Goal: Task Accomplishment & Management: Use online tool/utility

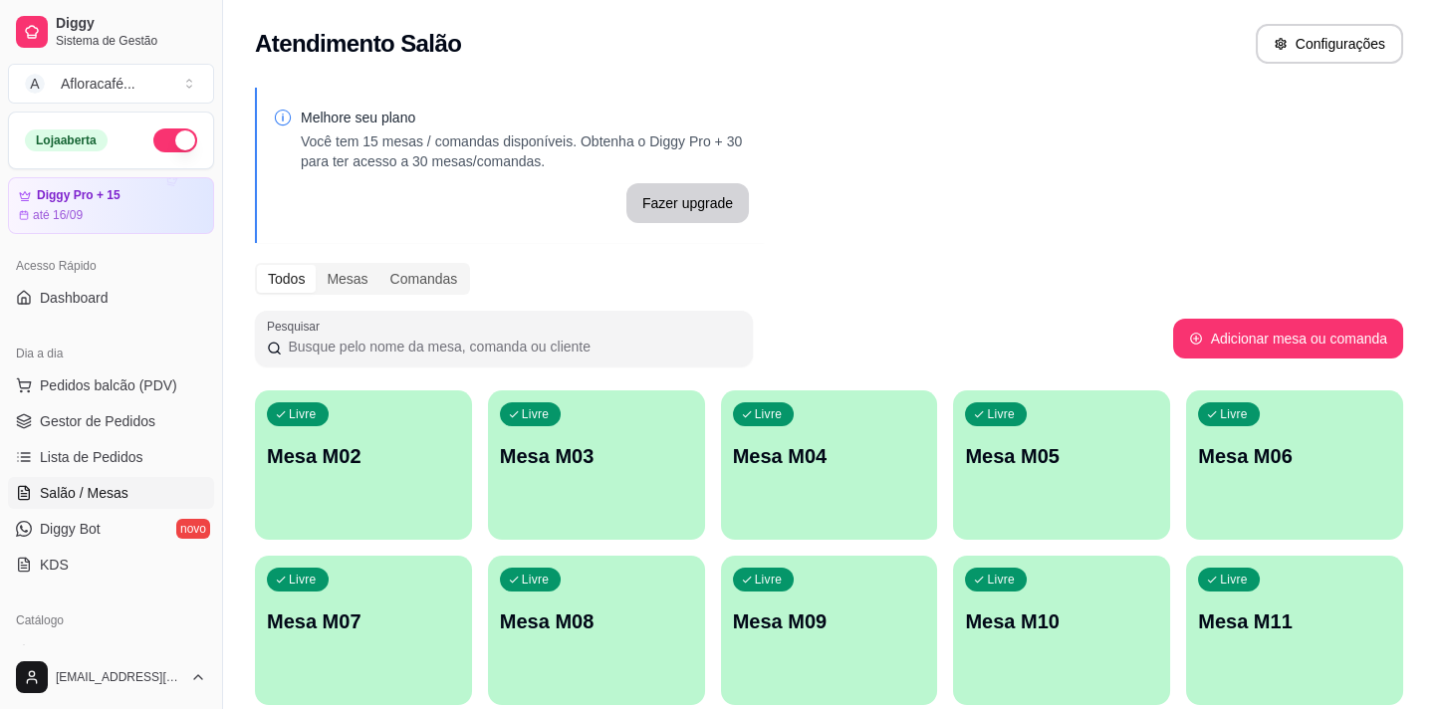
scroll to position [179, 0]
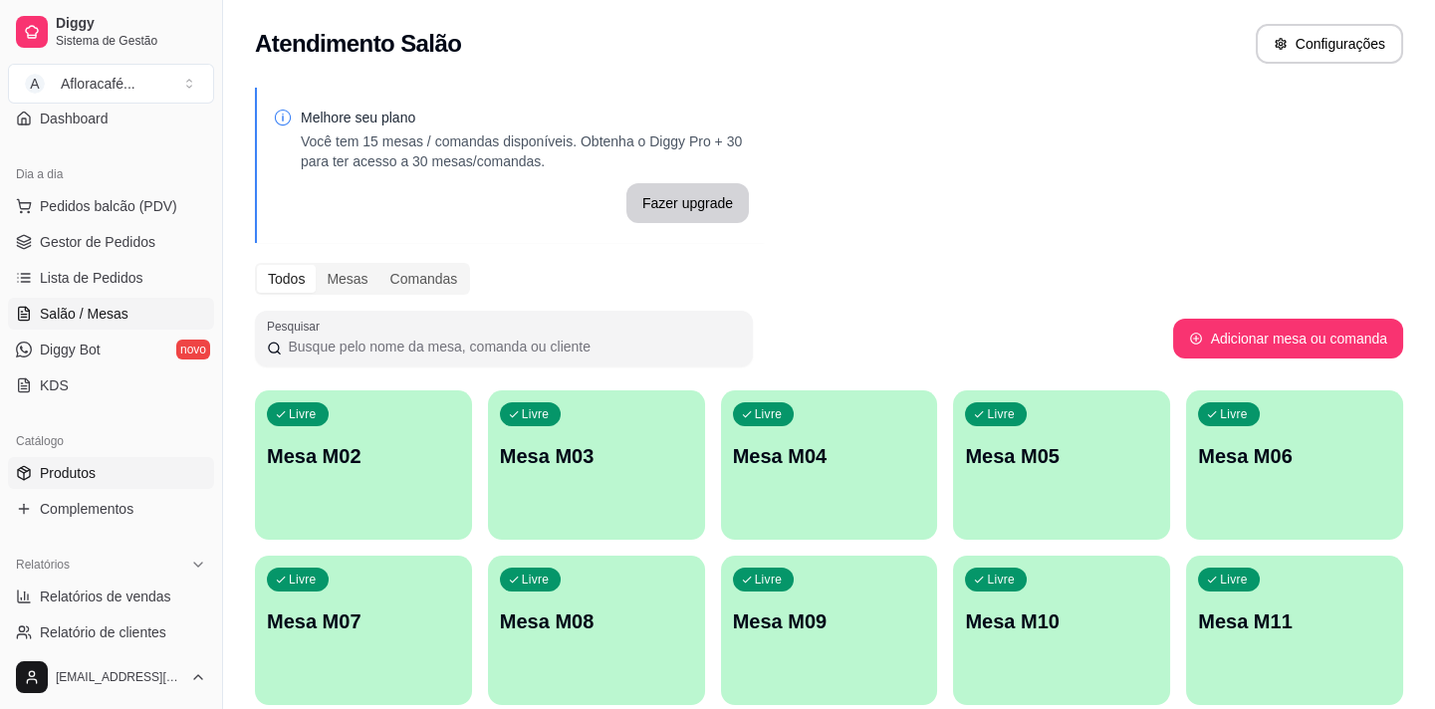
click at [122, 479] on link "Produtos" at bounding box center [111, 473] width 206 height 32
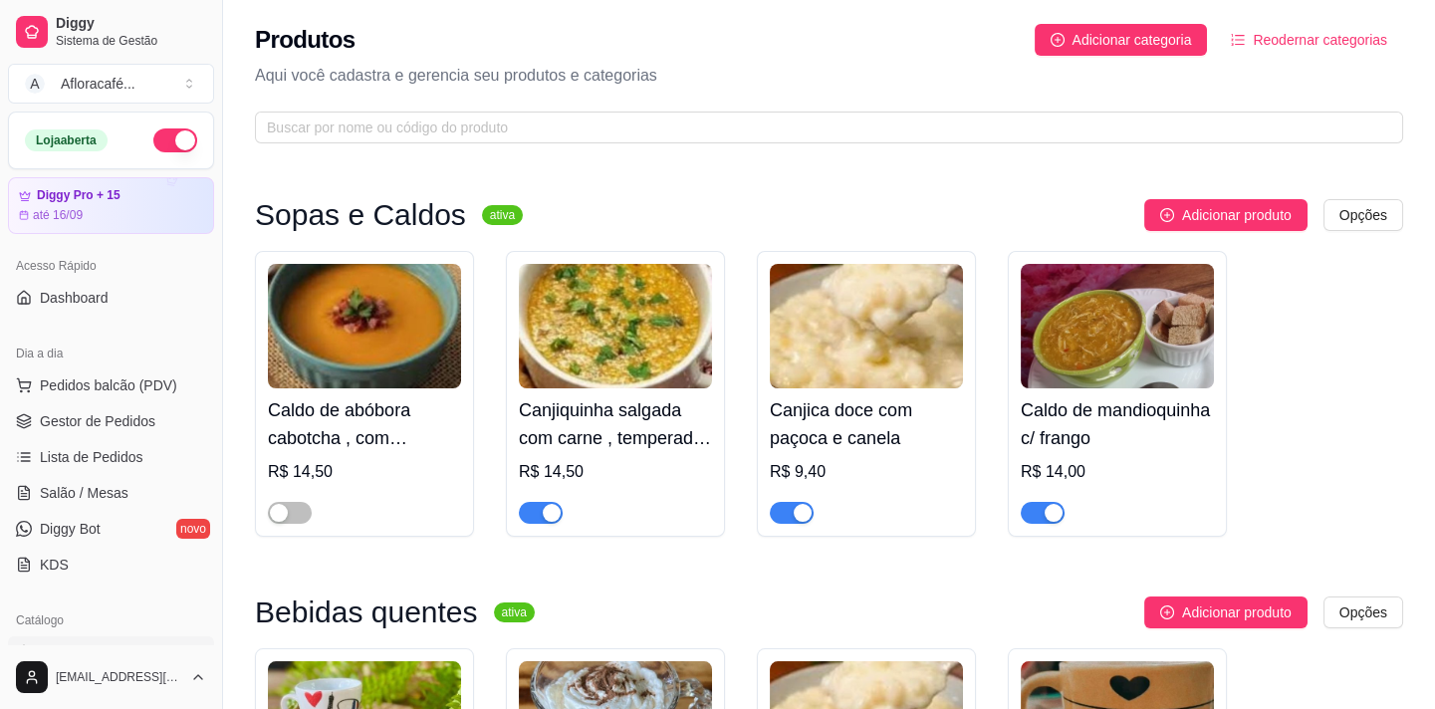
click at [177, 136] on button "button" at bounding box center [175, 140] width 44 height 24
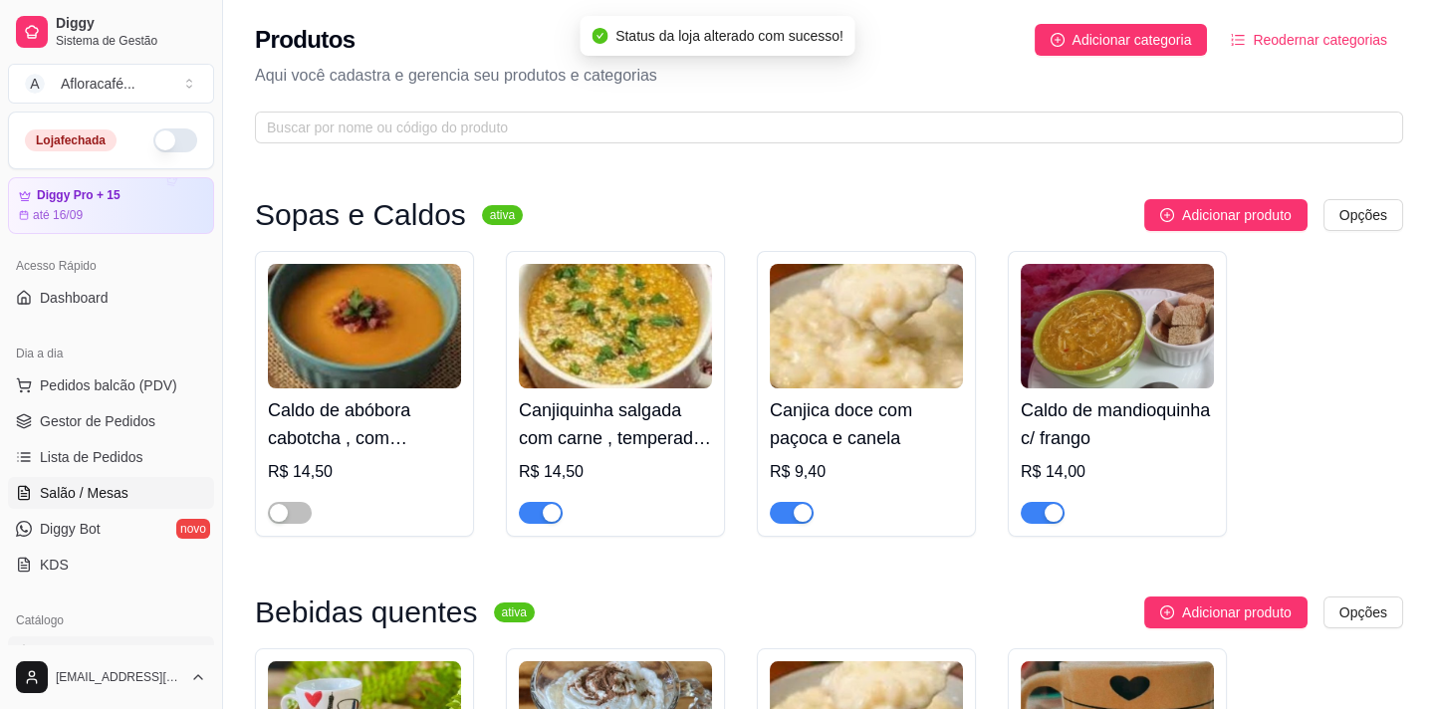
click at [86, 477] on link "Salão / Mesas" at bounding box center [111, 493] width 206 height 32
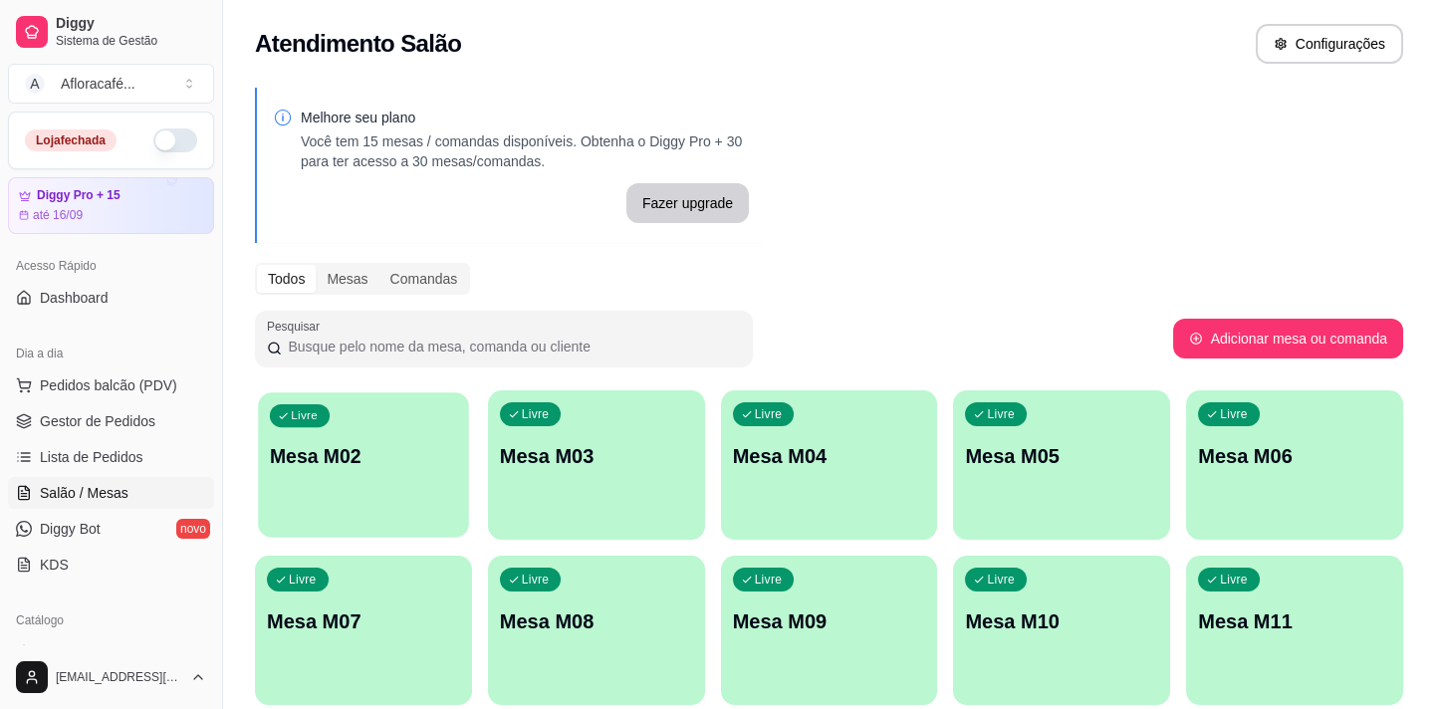
click at [413, 465] on p "Mesa M02" at bounding box center [363, 456] width 187 height 27
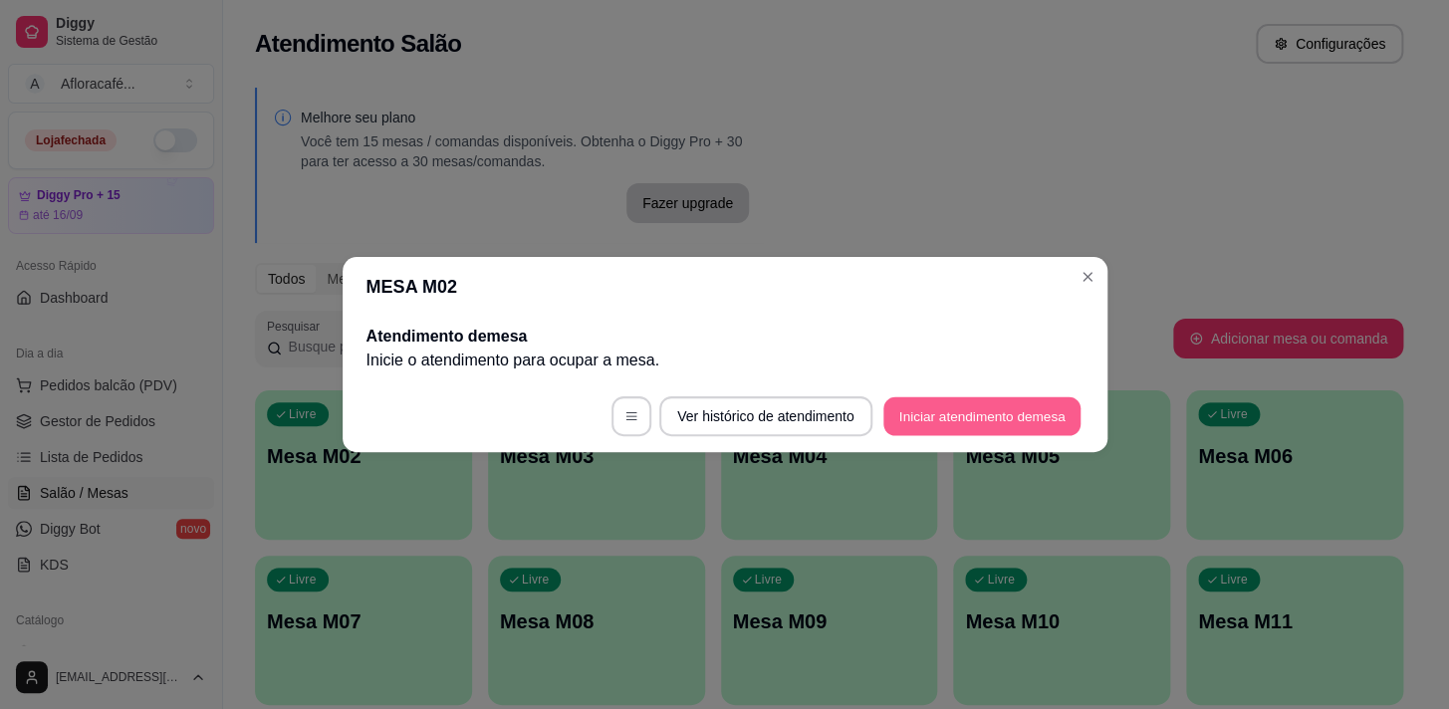
click at [954, 406] on button "Iniciar atendimento de mesa" at bounding box center [982, 416] width 197 height 39
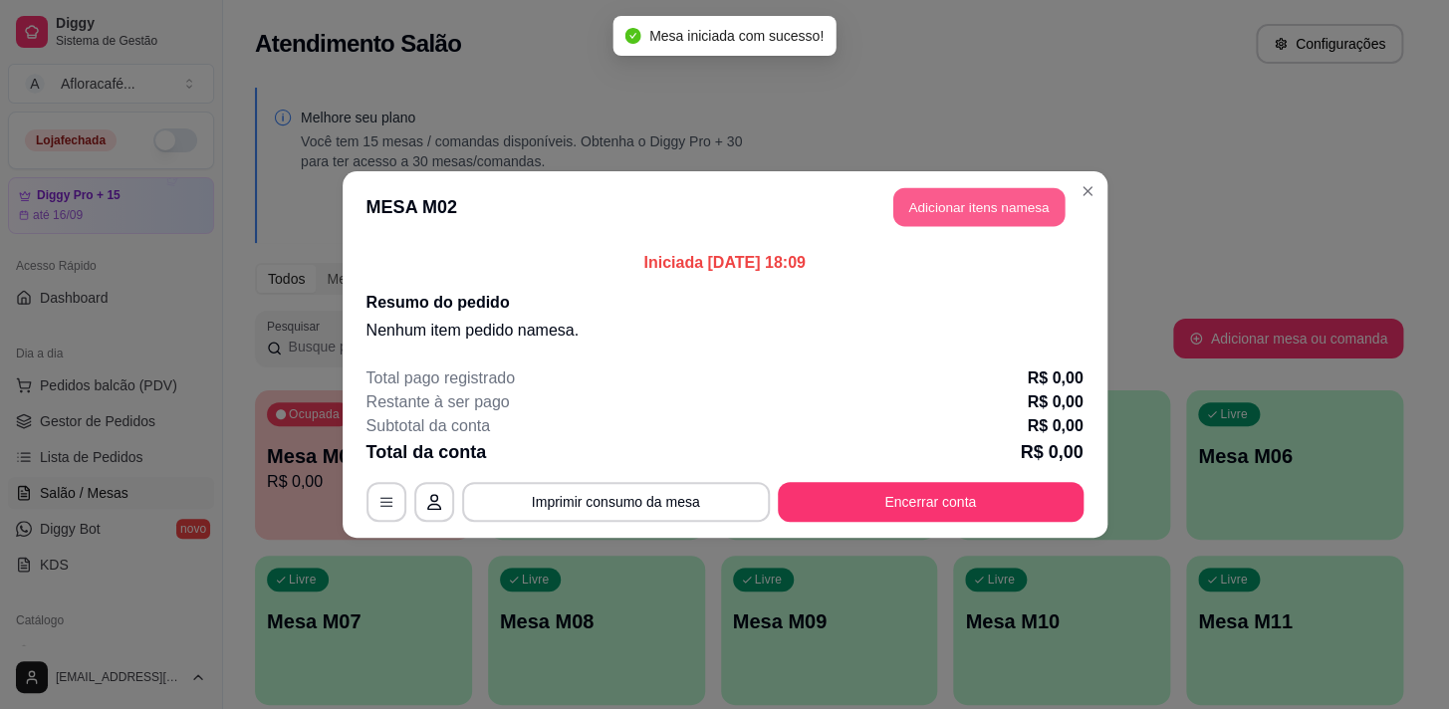
click at [930, 199] on button "Adicionar itens na mesa" at bounding box center [979, 207] width 171 height 39
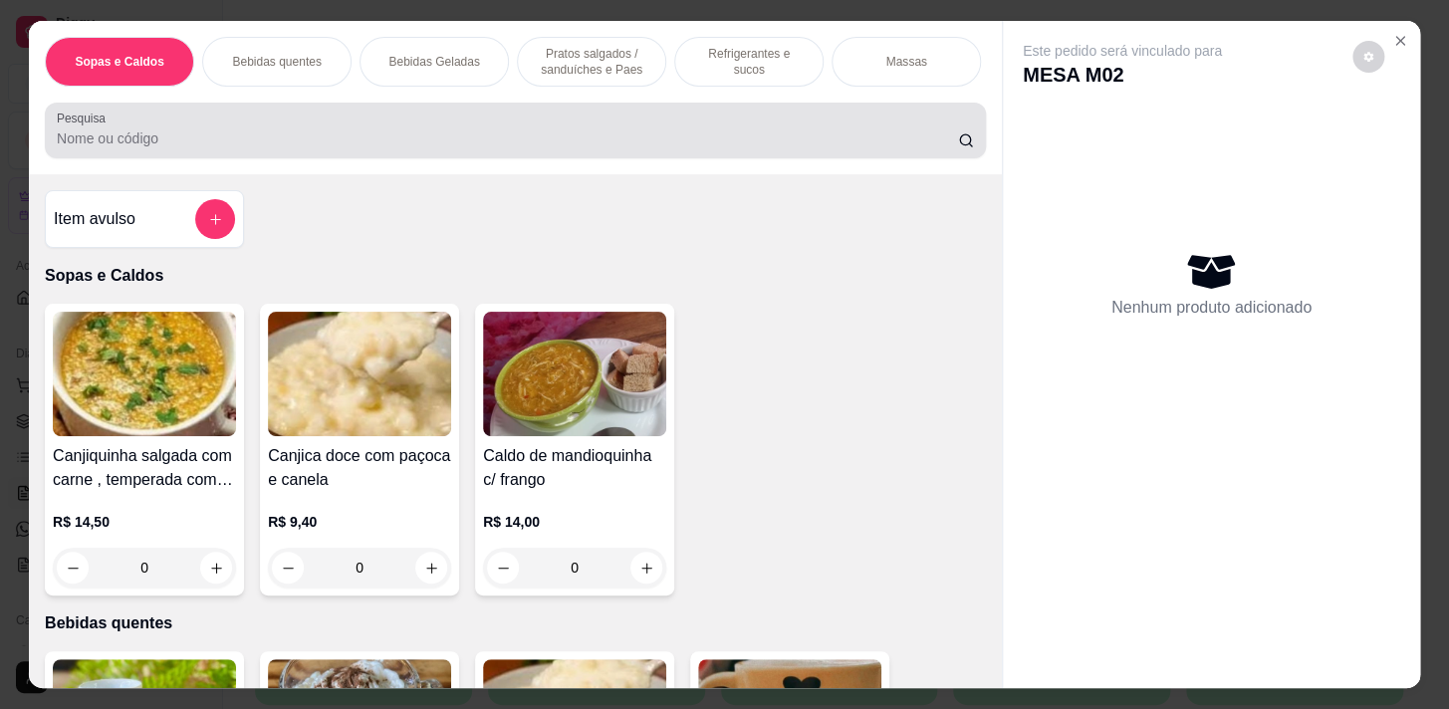
click at [640, 158] on div "Pesquisa" at bounding box center [515, 131] width 941 height 56
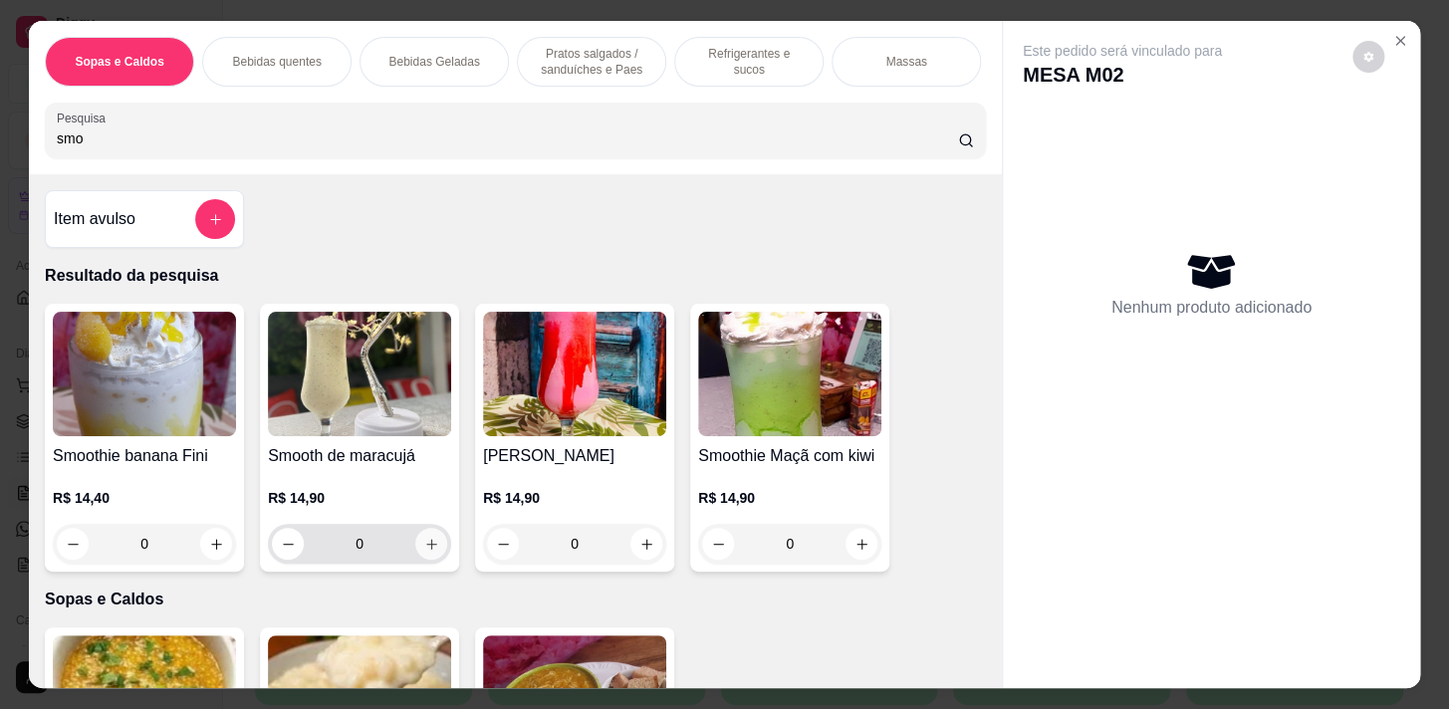
type input "smo"
click at [416, 548] on button "increase-product-quantity" at bounding box center [431, 544] width 31 height 31
type input "1"
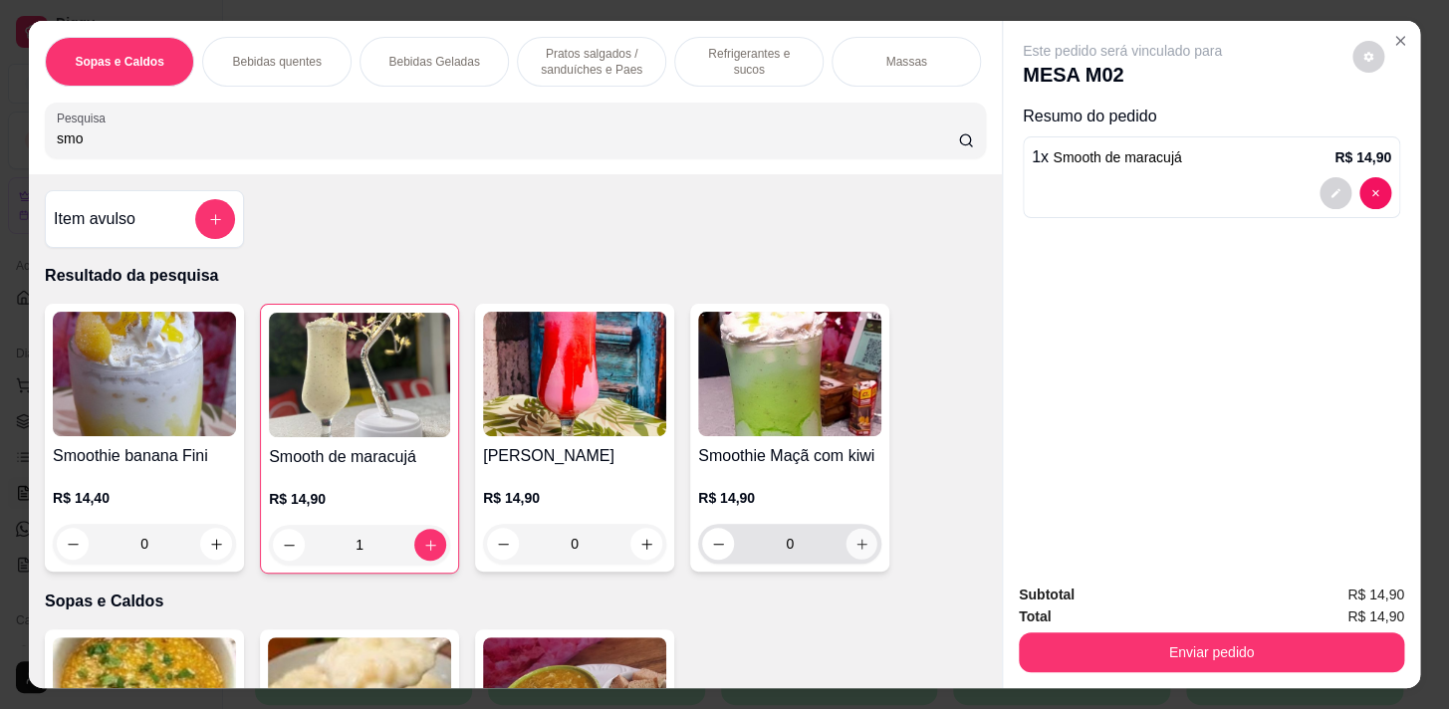
click at [858, 551] on icon "increase-product-quantity" at bounding box center [862, 544] width 15 height 15
type input "1"
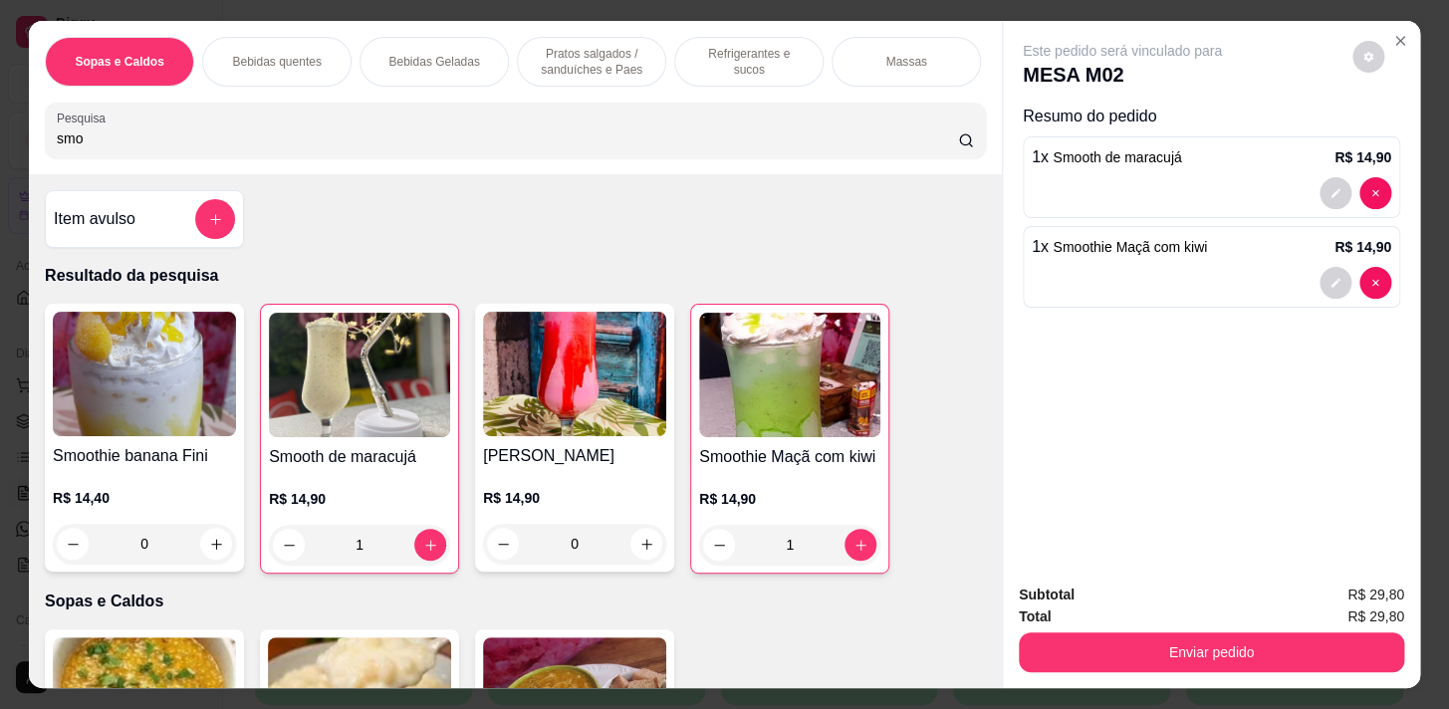
click at [319, 144] on input "smo" at bounding box center [507, 138] width 901 height 20
type input "s"
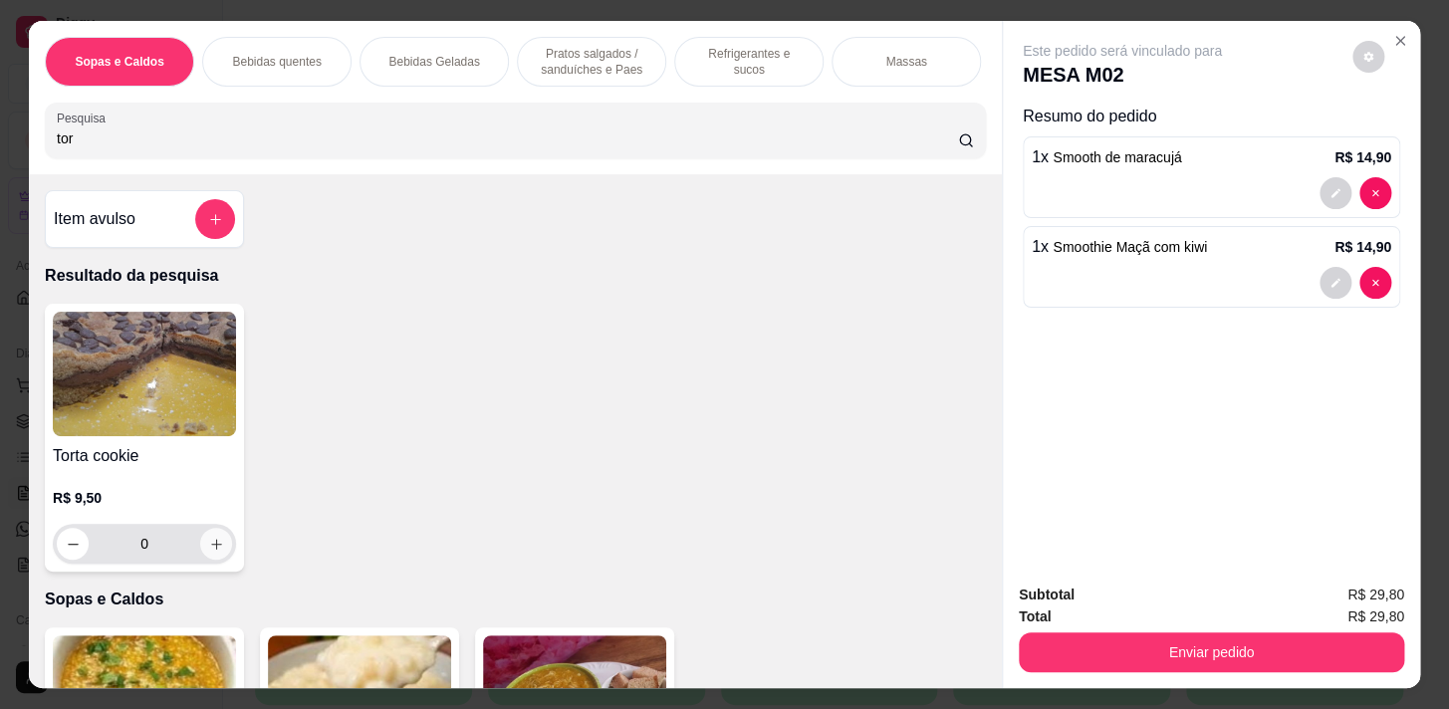
type input "tor"
click at [211, 545] on icon "increase-product-quantity" at bounding box center [216, 544] width 15 height 15
type input "1"
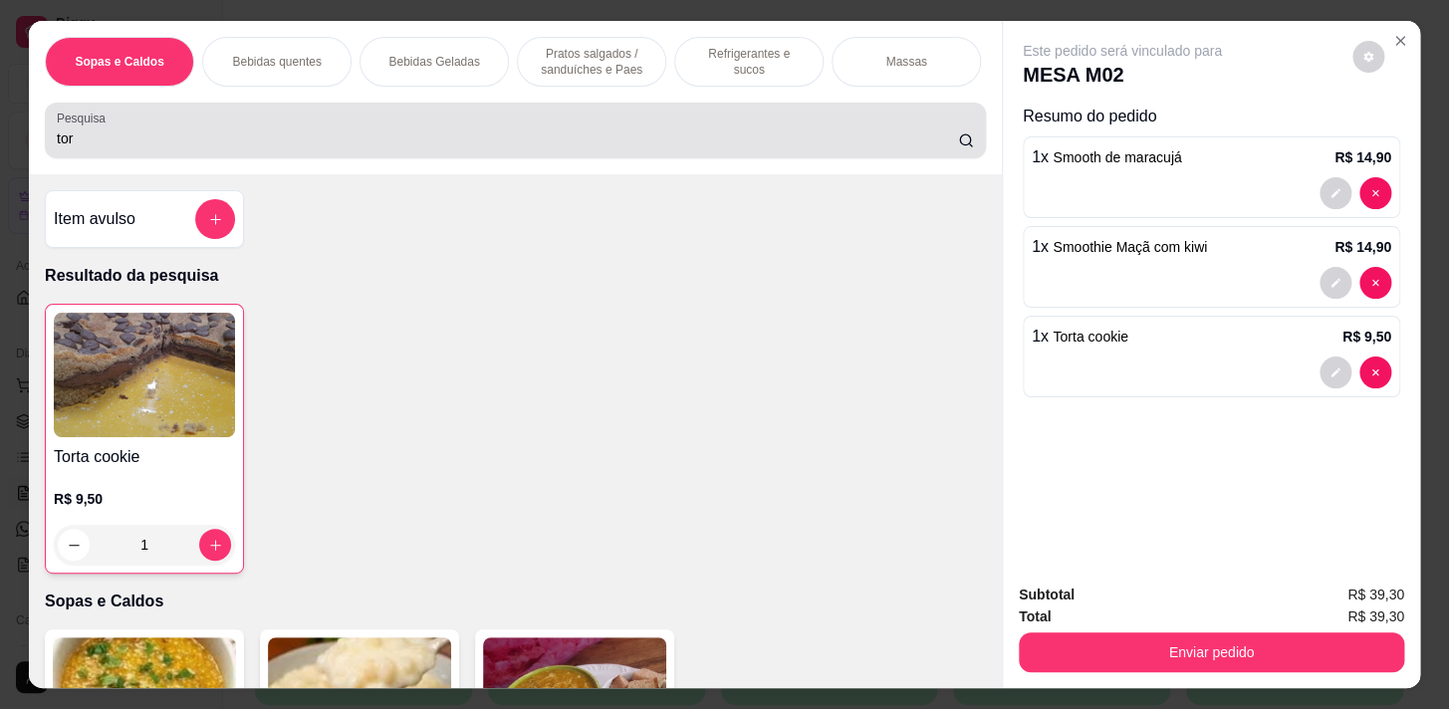
click at [203, 129] on div "tor" at bounding box center [515, 131] width 917 height 40
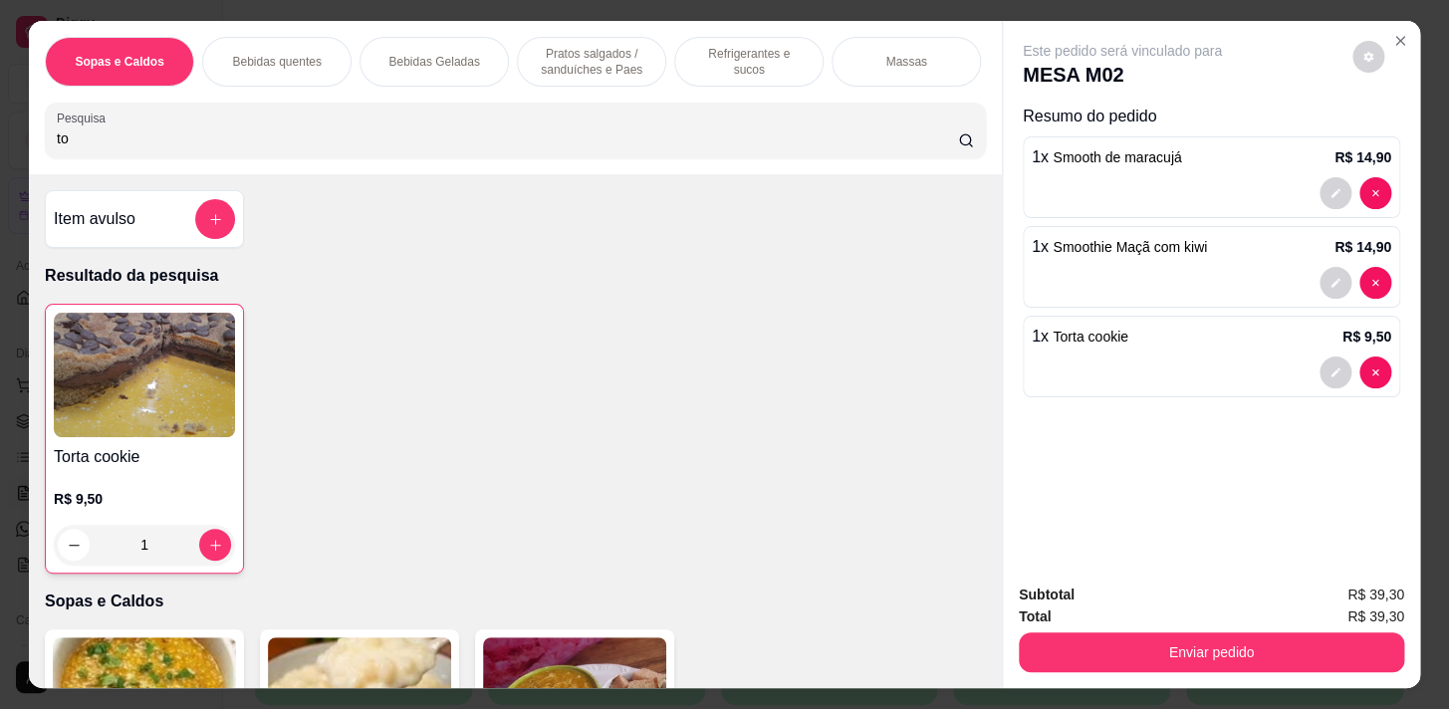
type input "t"
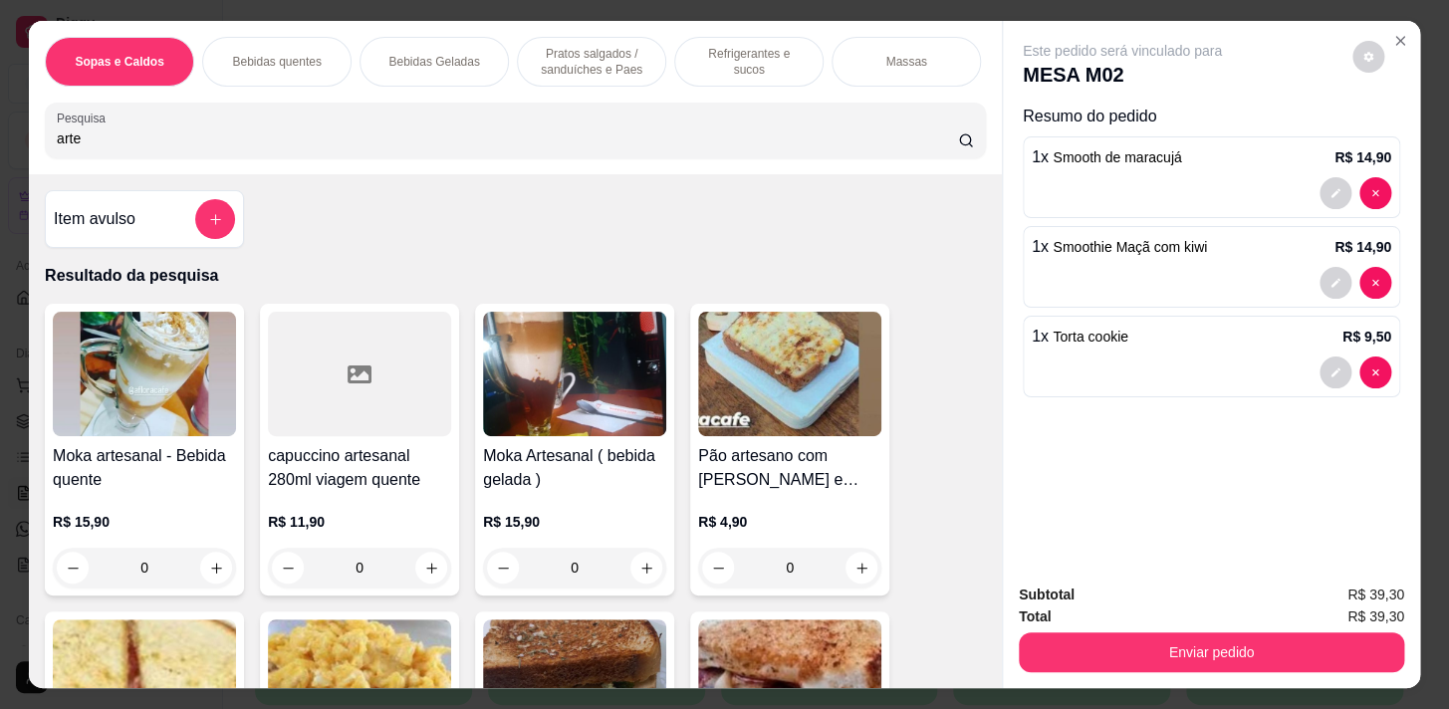
type input "arte"
click at [858, 572] on div "0" at bounding box center [789, 568] width 183 height 40
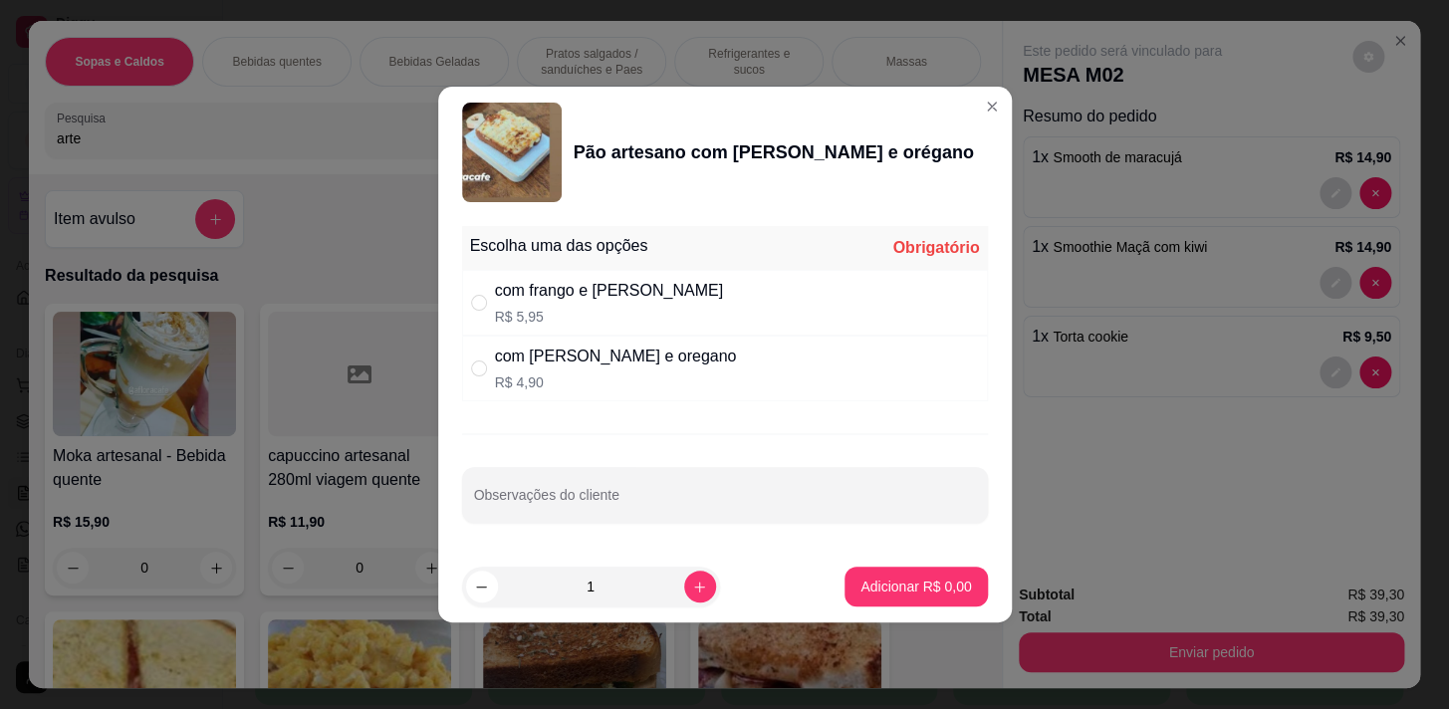
click at [560, 369] on div "com [PERSON_NAME] e oregano R$ 4,90" at bounding box center [616, 369] width 242 height 48
radio input "true"
click at [899, 597] on button "Adicionar R$ 4,90" at bounding box center [916, 587] width 142 height 40
type input "1"
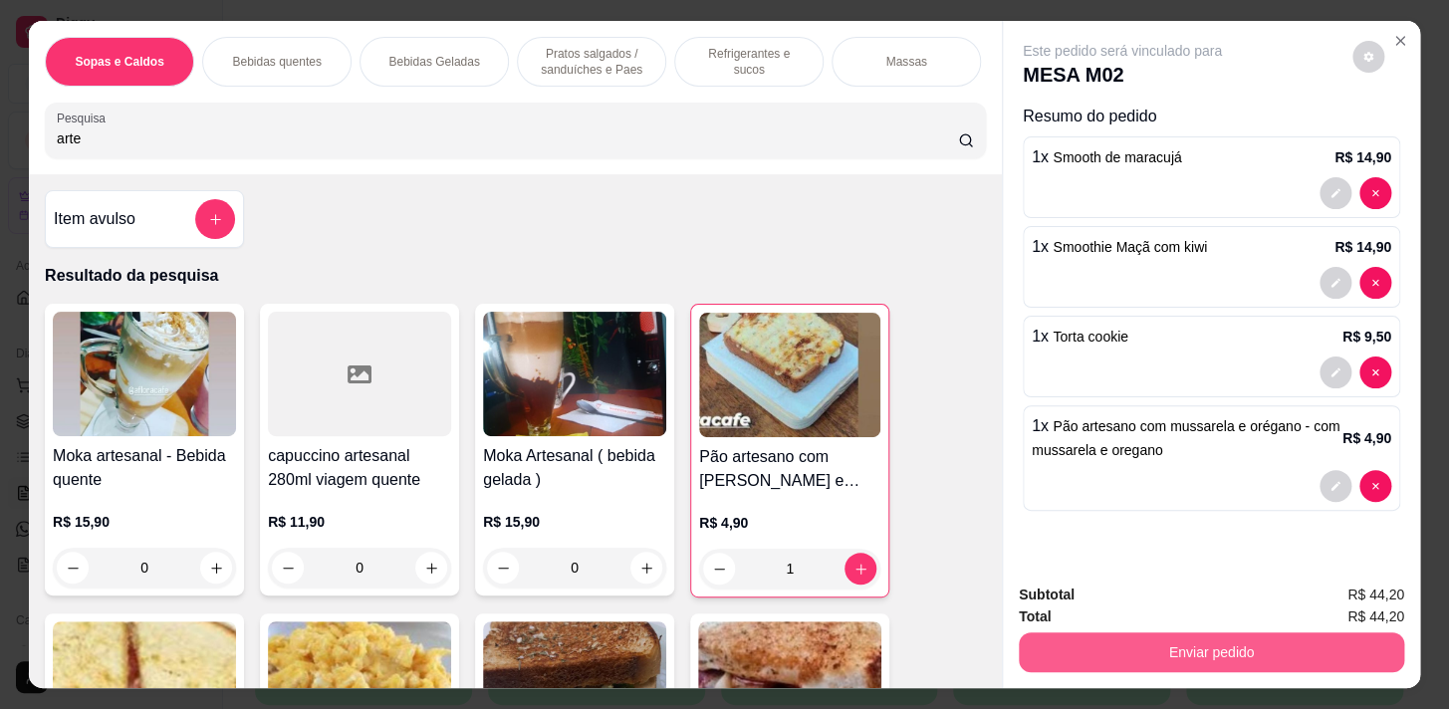
click at [1089, 638] on button "Enviar pedido" at bounding box center [1211, 653] width 385 height 40
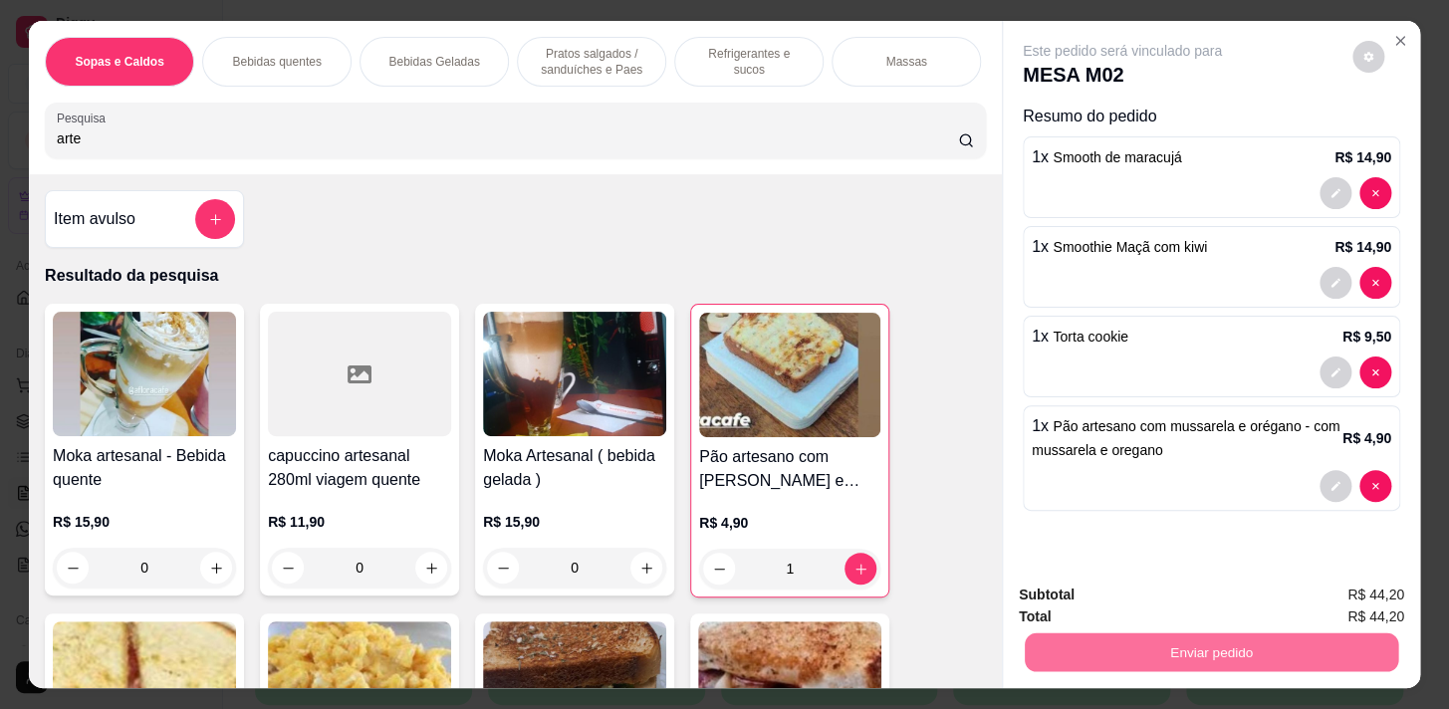
click at [1108, 594] on button "Não registrar e enviar pedido" at bounding box center [1145, 597] width 207 height 38
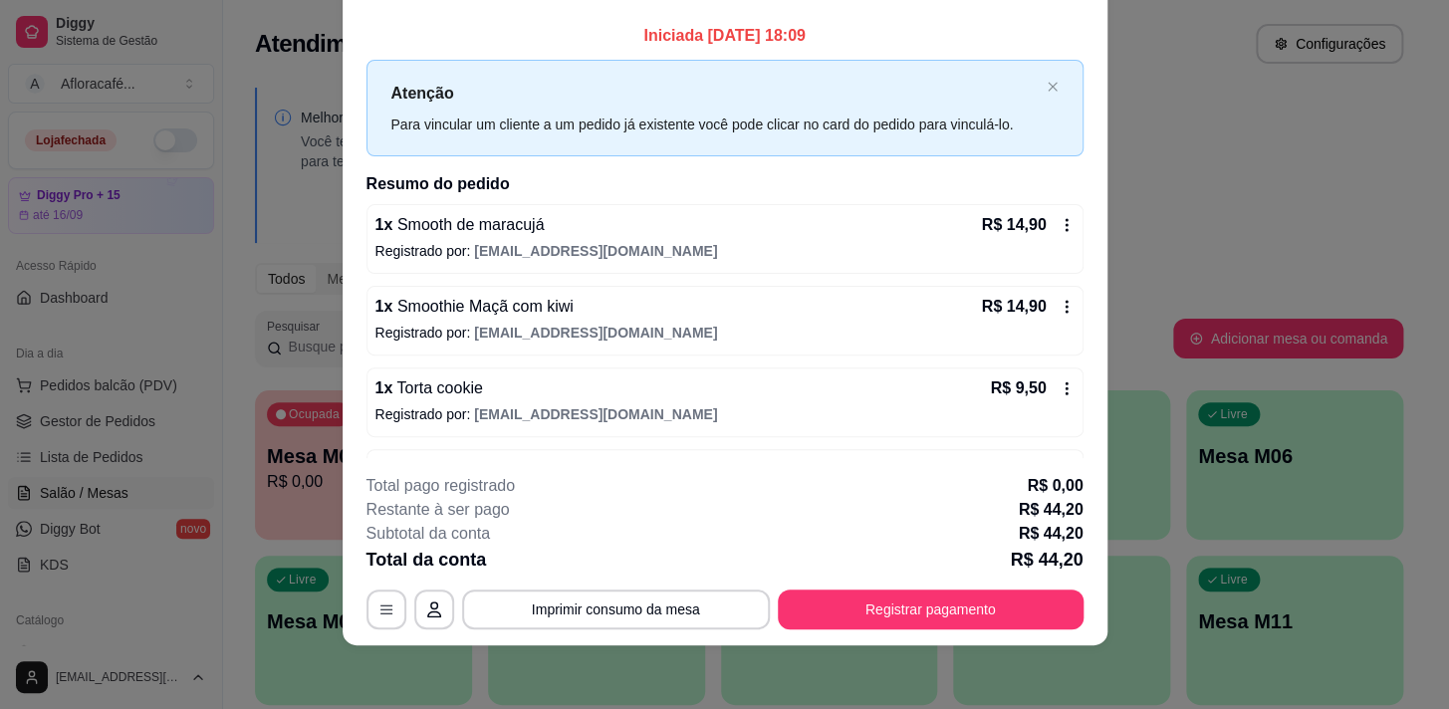
scroll to position [67, 0]
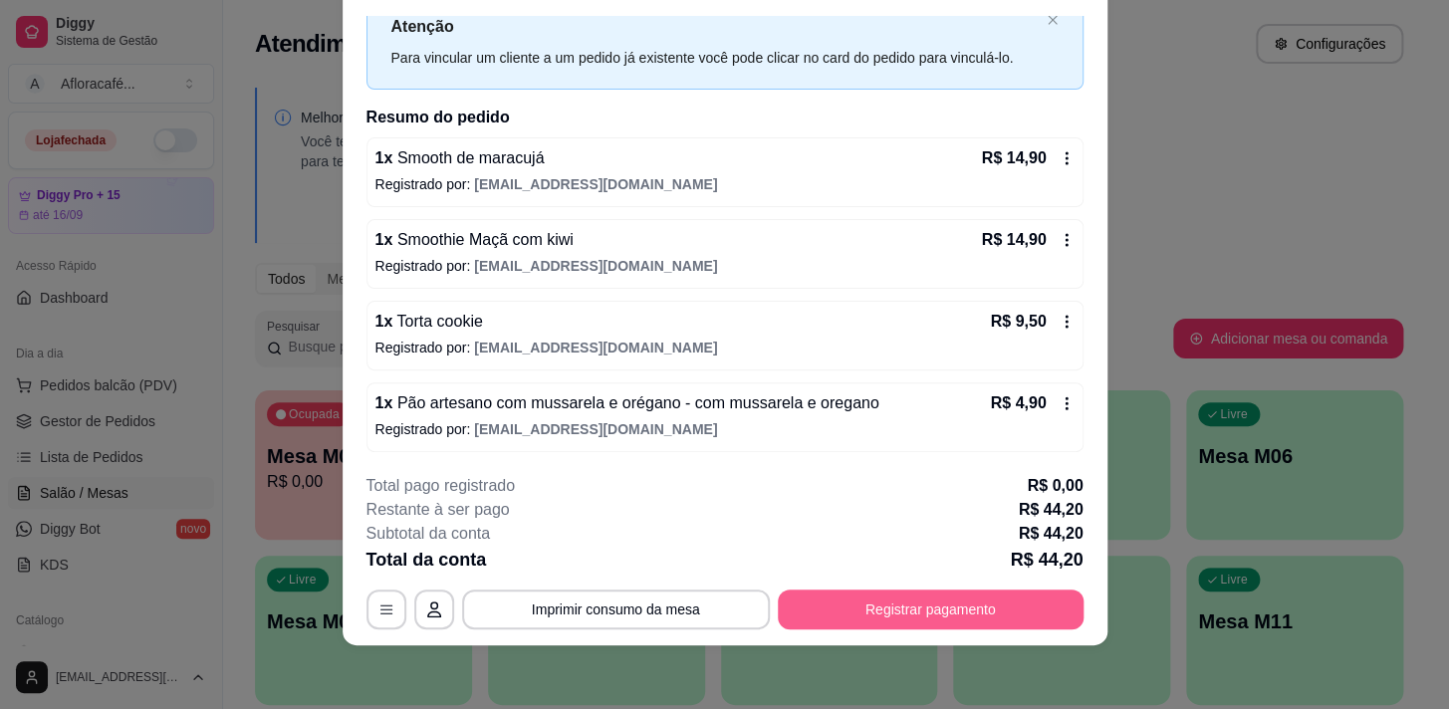
click at [941, 624] on button "Registrar pagamento" at bounding box center [931, 610] width 306 height 40
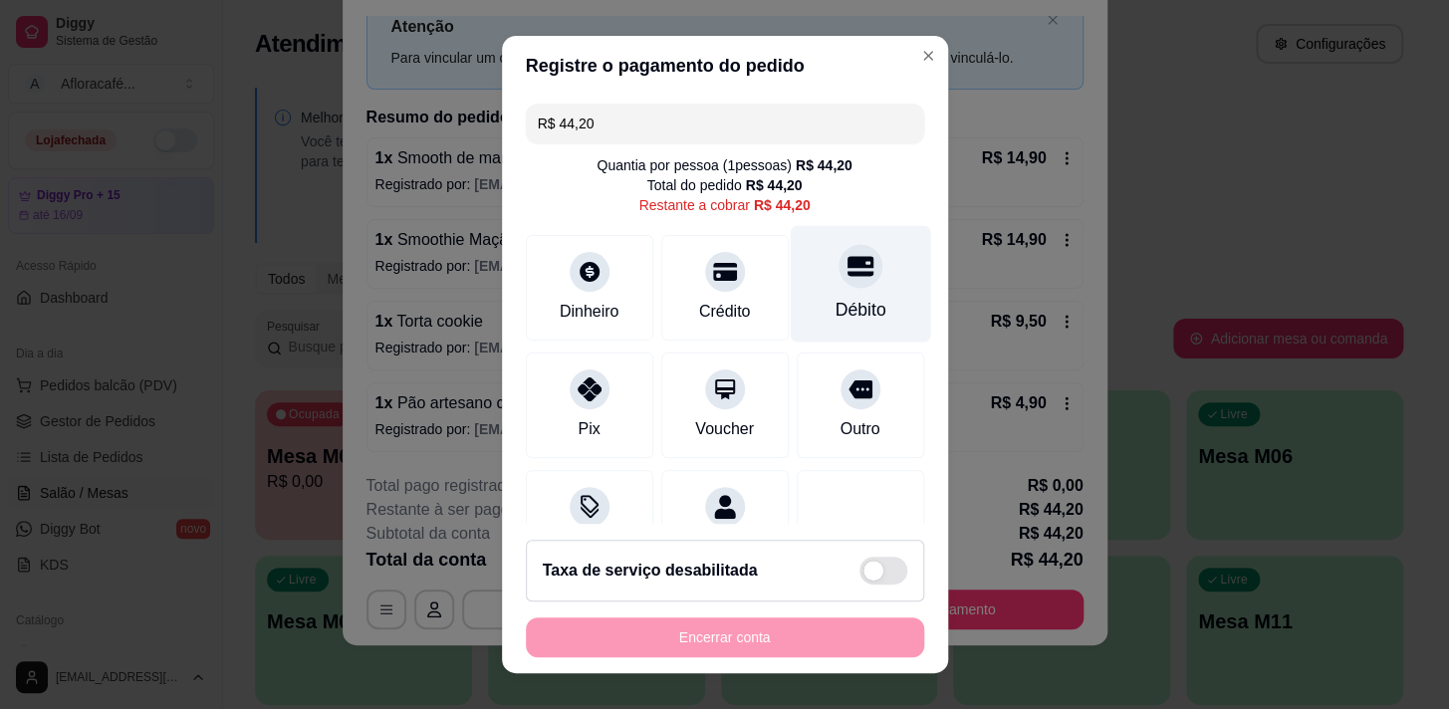
click at [847, 274] on icon at bounding box center [860, 266] width 26 height 20
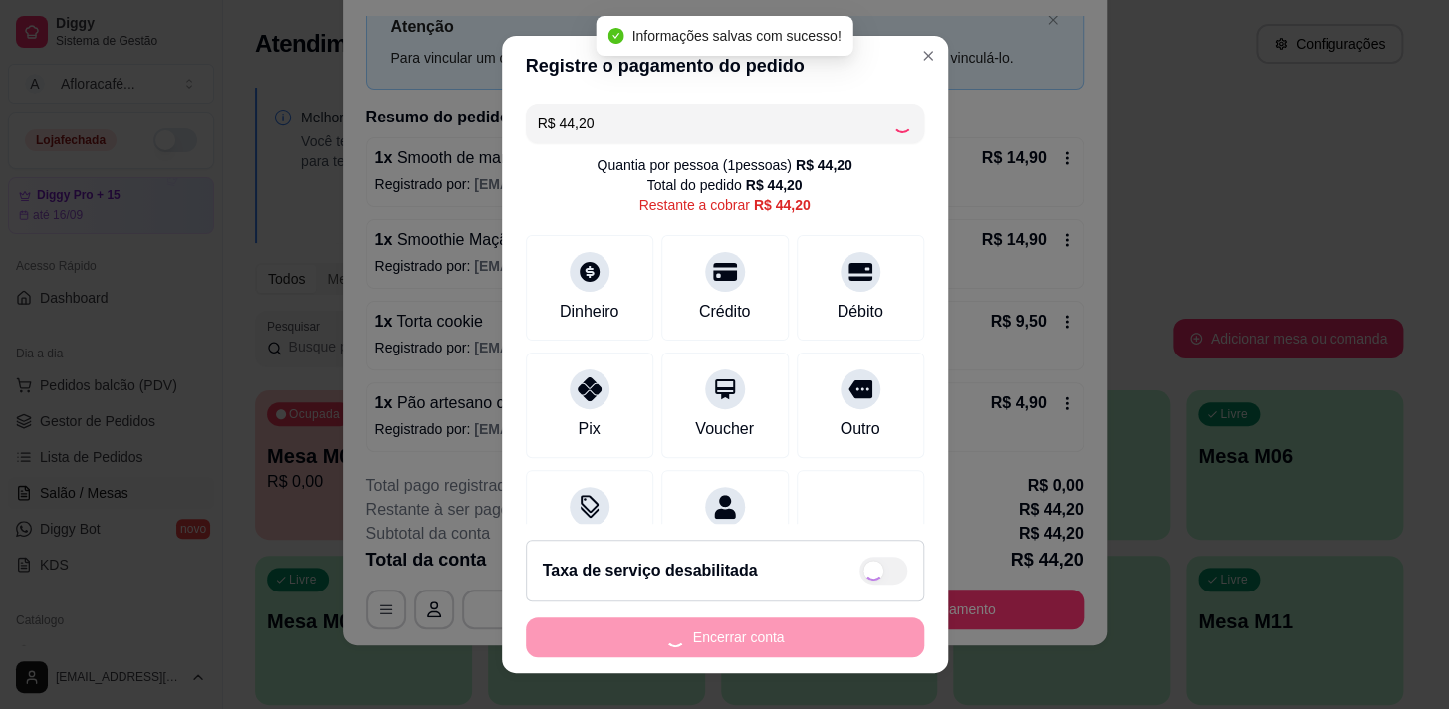
type input "R$ 0,00"
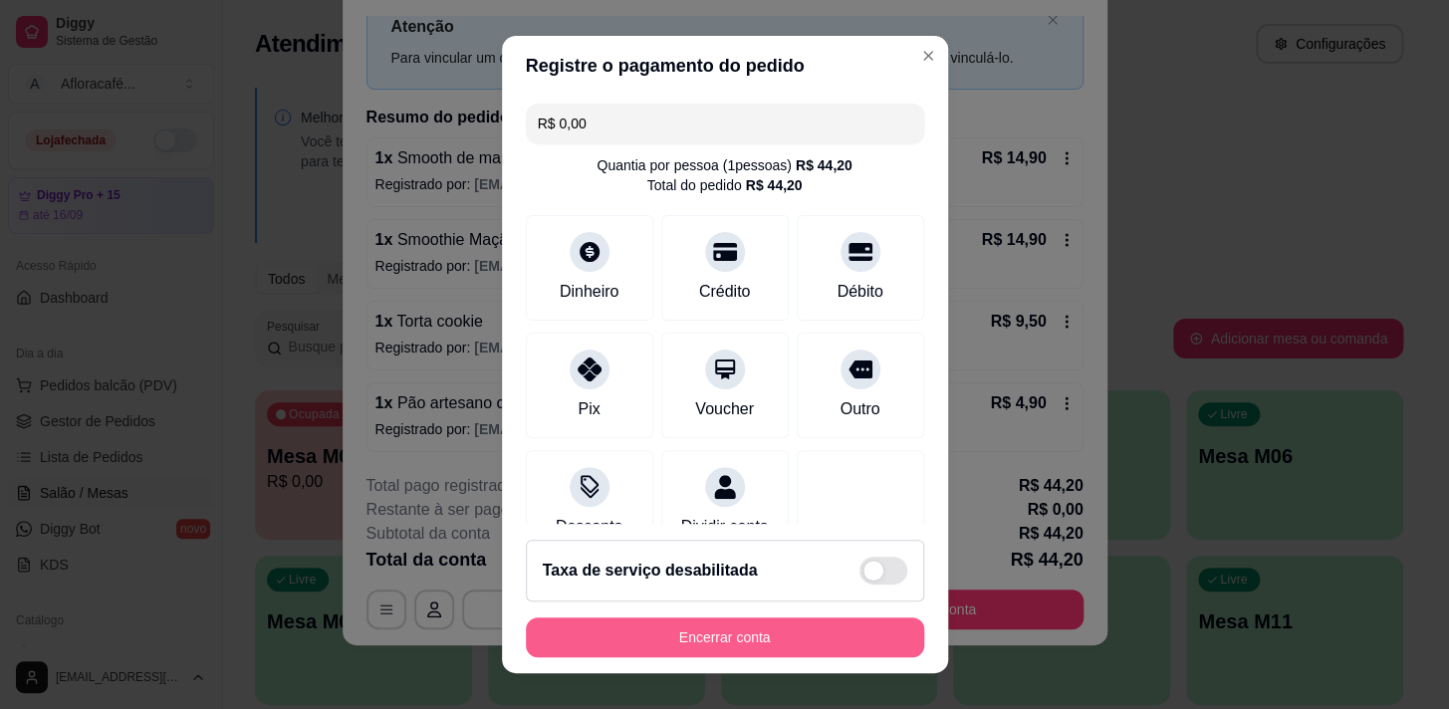
click at [775, 649] on button "Encerrar conta" at bounding box center [725, 638] width 398 height 40
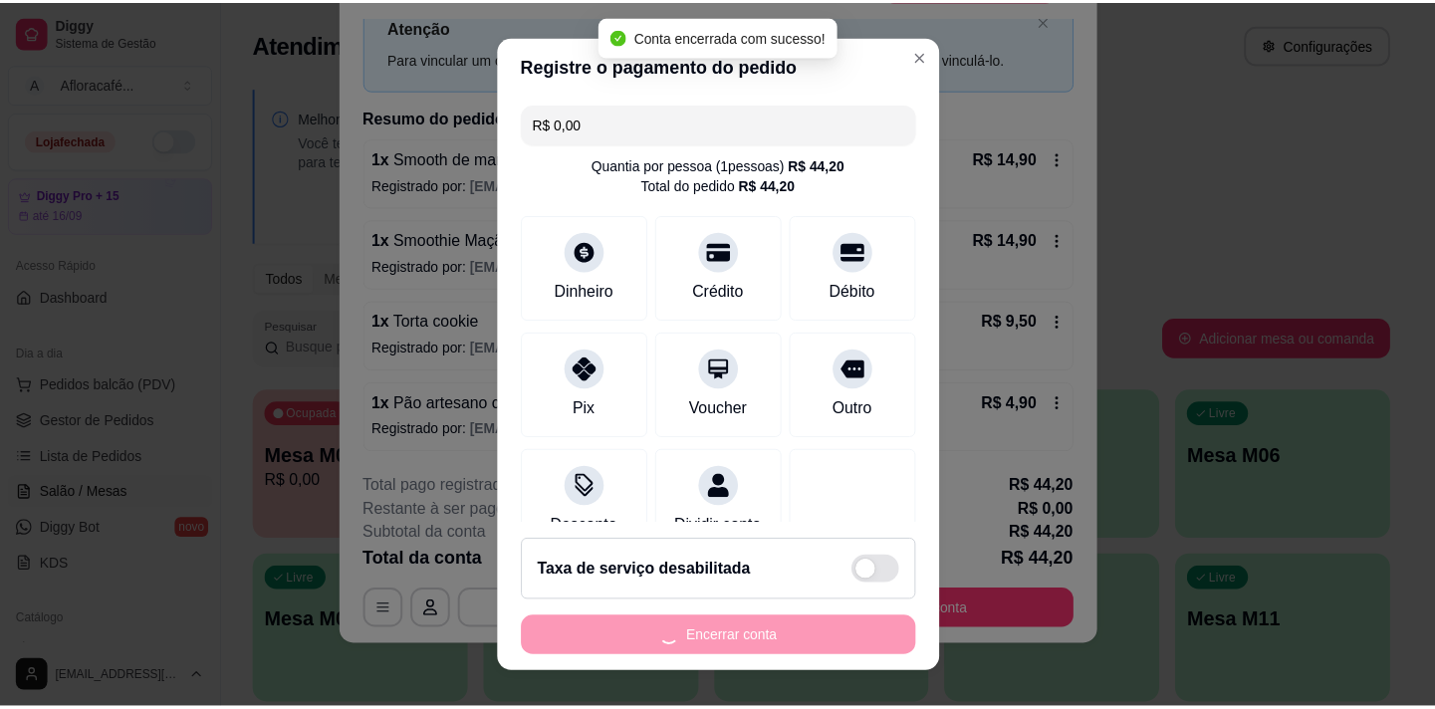
scroll to position [0, 0]
